Goal: Transaction & Acquisition: Purchase product/service

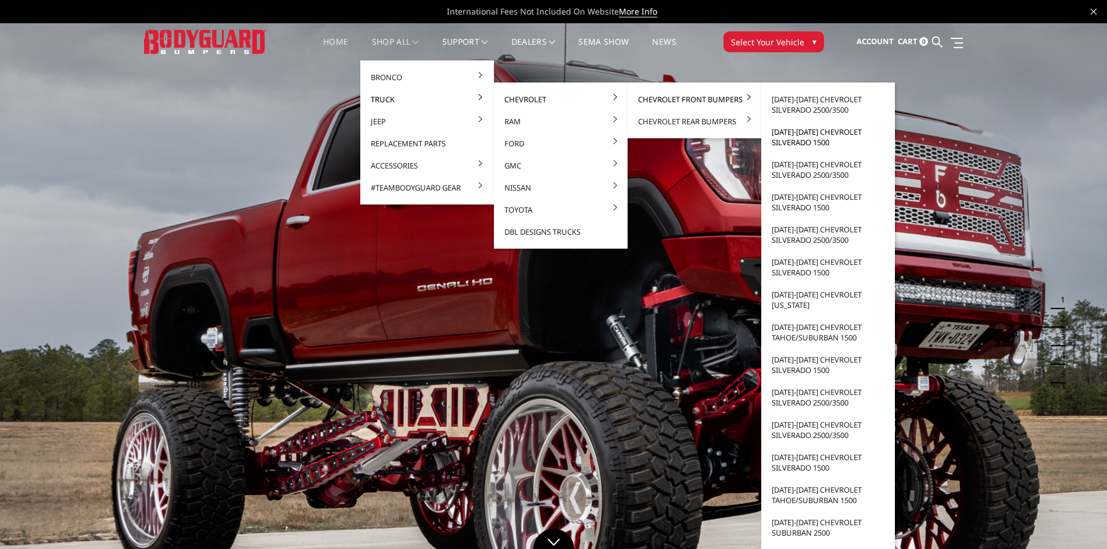
click at [825, 137] on link "[DATE]-[DATE] Chevrolet Silverado 1500" at bounding box center [828, 137] width 124 height 33
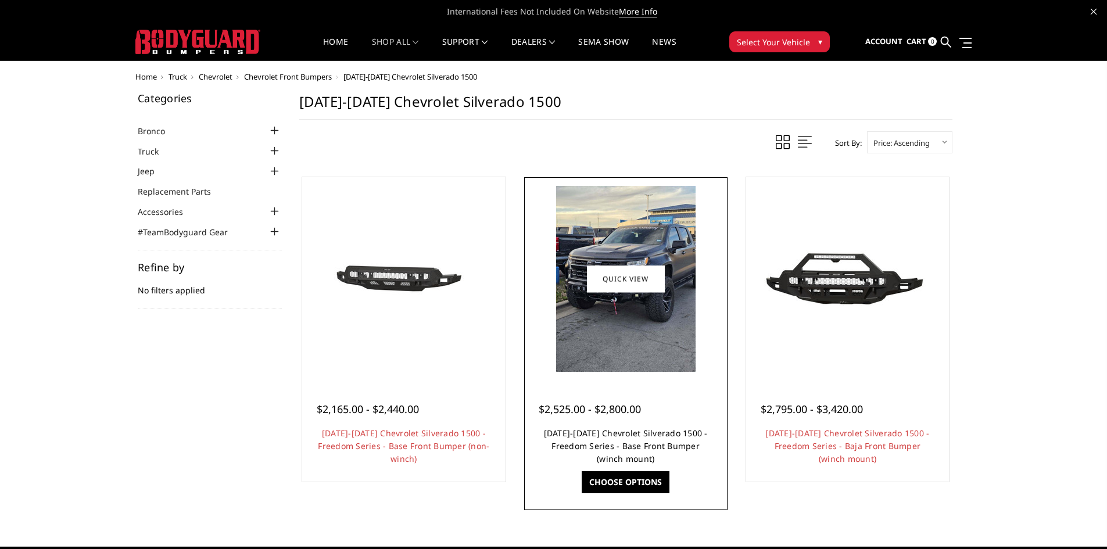
click at [675, 445] on link "2022-2025 Chevrolet Silverado 1500 - Freedom Series - Base Front Bumper (winch …" at bounding box center [626, 446] width 164 height 37
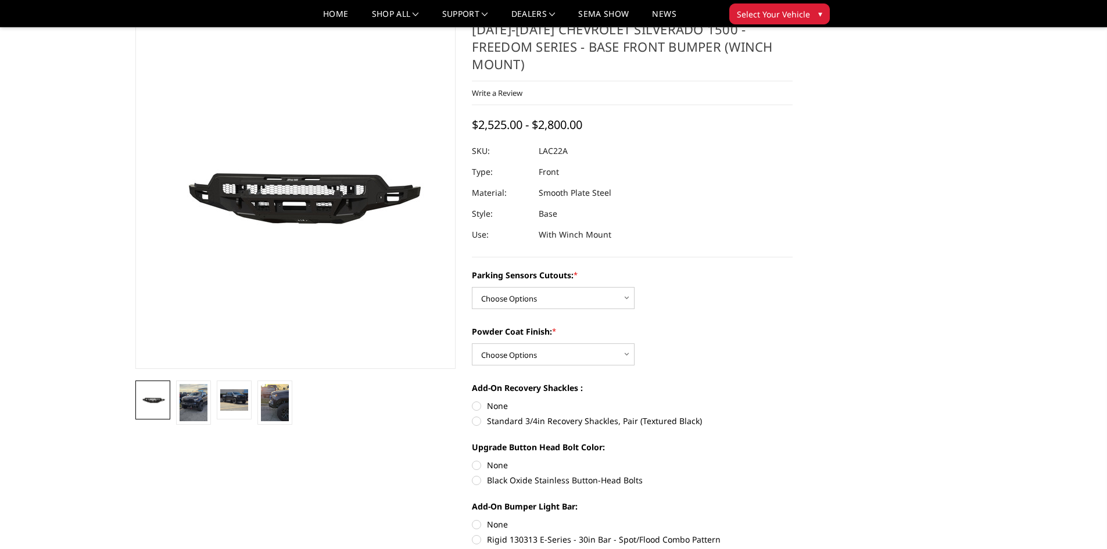
scroll to position [58, 0]
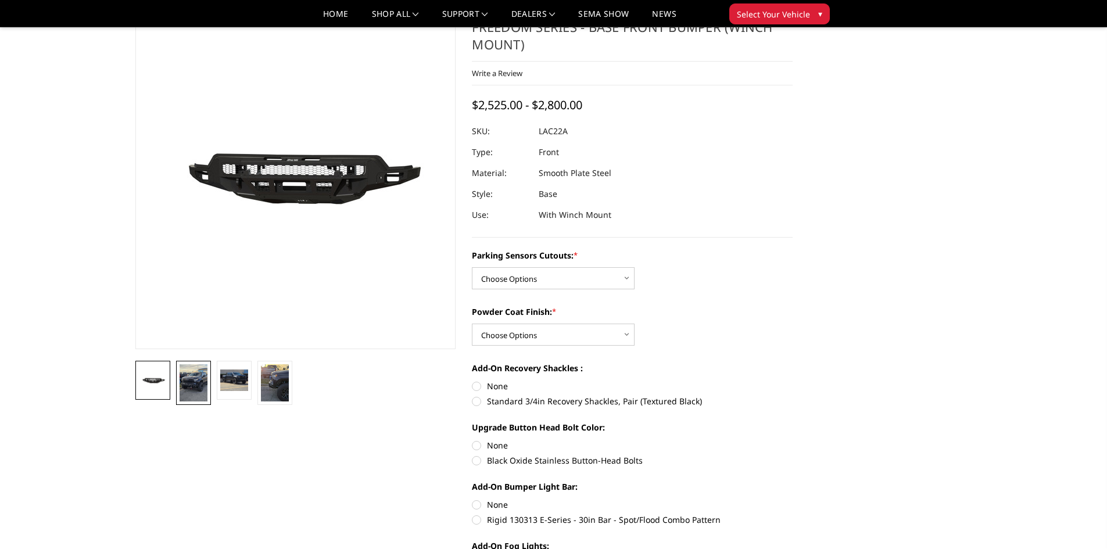
click at [189, 381] on img at bounding box center [194, 382] width 28 height 37
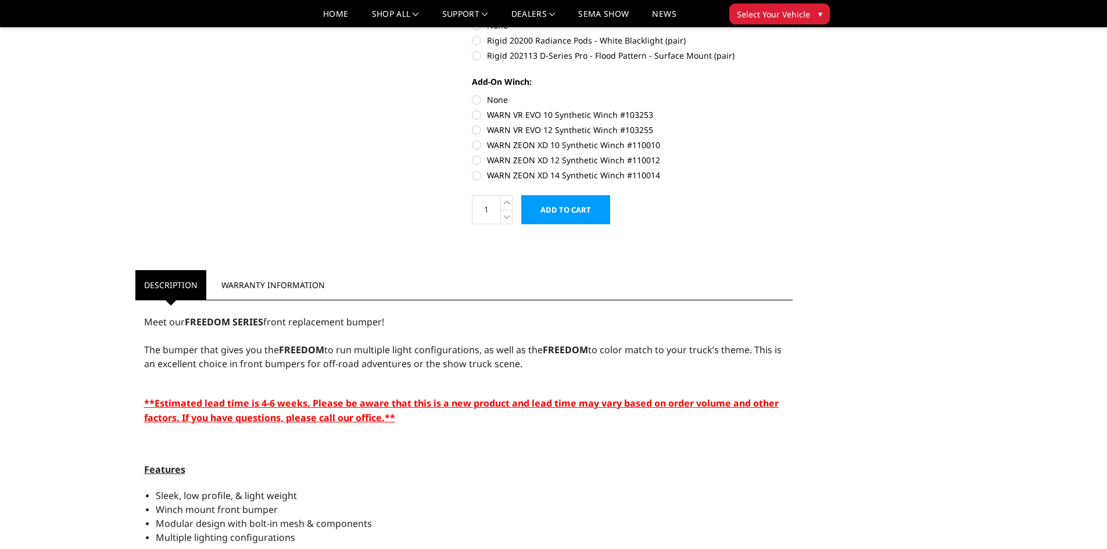
scroll to position [756, 0]
